Goal: Information Seeking & Learning: Learn about a topic

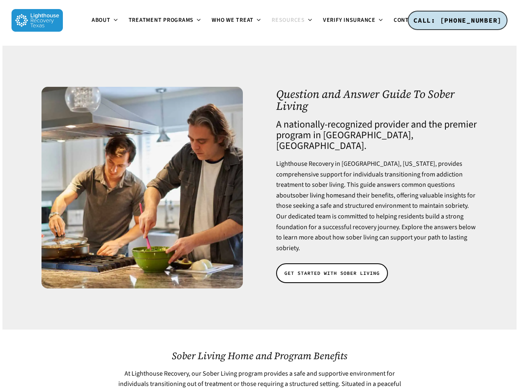
click at [92, 24] on span "About" at bounding box center [101, 20] width 19 height 8
click at [129, 24] on span "Treatment Programs" at bounding box center [161, 20] width 65 height 8
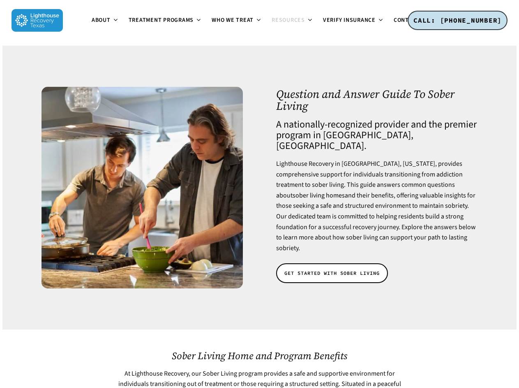
click at [272, 24] on span "Resources" at bounding box center [288, 20] width 33 height 8
